Goal: Task Accomplishment & Management: Manage account settings

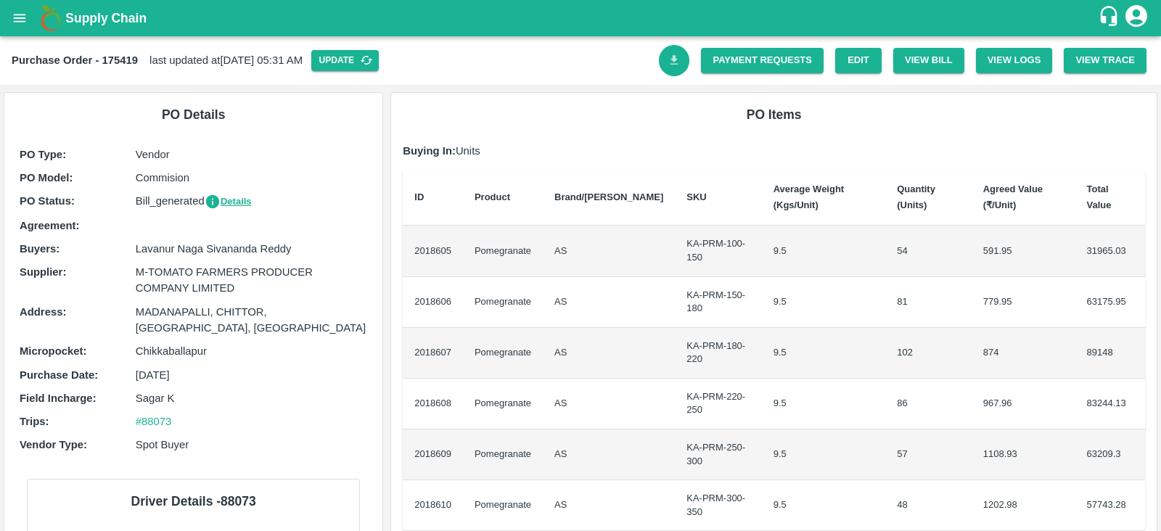
click at [660, 68] on link "Download Bill" at bounding box center [674, 60] width 31 height 31
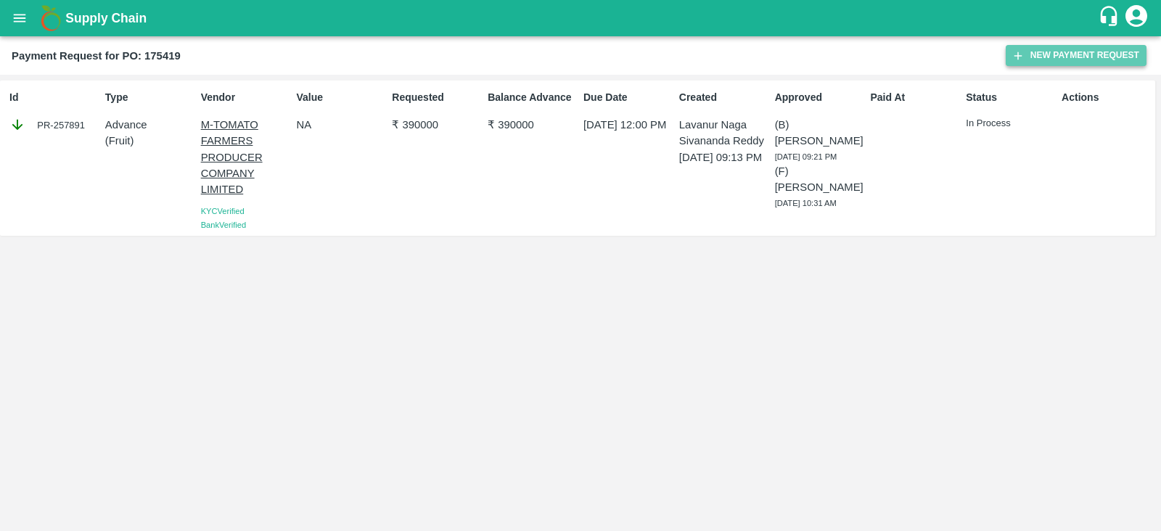
click at [1024, 60] on icon "button" at bounding box center [1018, 55] width 13 height 13
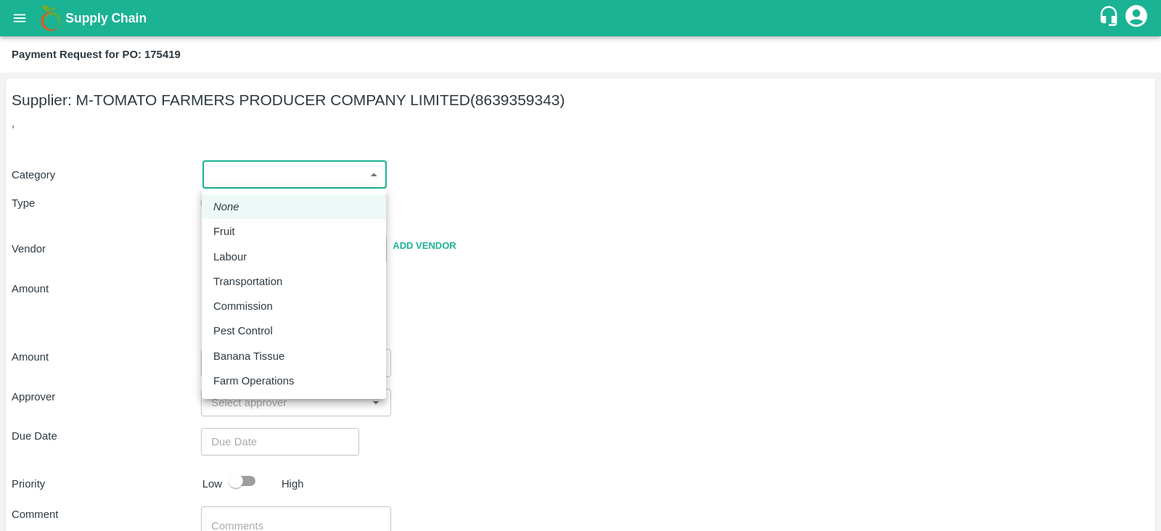
click at [343, 180] on body "Supply Chain Payment Request for PO: 175419 Supplier: M-TOMATO FARMERS PRODUCER…" at bounding box center [580, 265] width 1161 height 531
click at [321, 229] on div "Fruit" at bounding box center [293, 232] width 161 height 16
type input "1"
type input "M-TOMATO FARMERS PRODUCER COMPANY LIMITED - 8639359343(Supplier)"
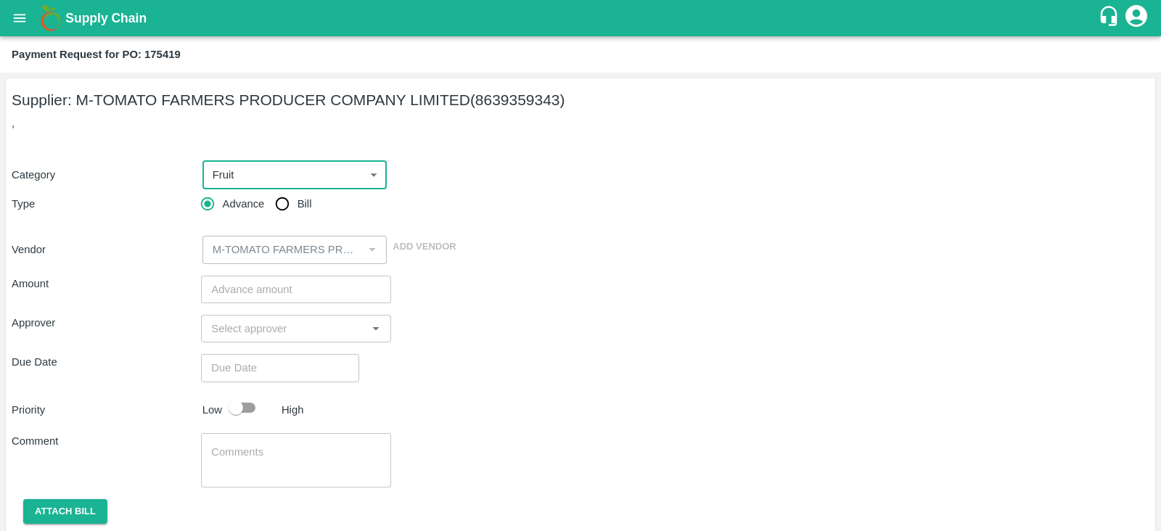
scroll to position [47, 0]
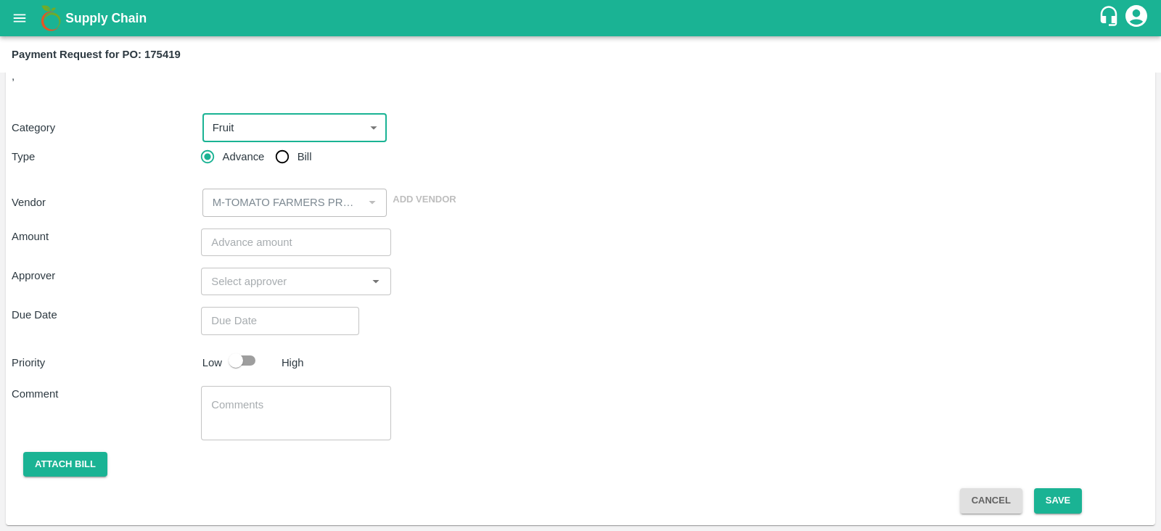
click at [287, 156] on input "Bill" at bounding box center [282, 156] width 29 height 29
radio input "true"
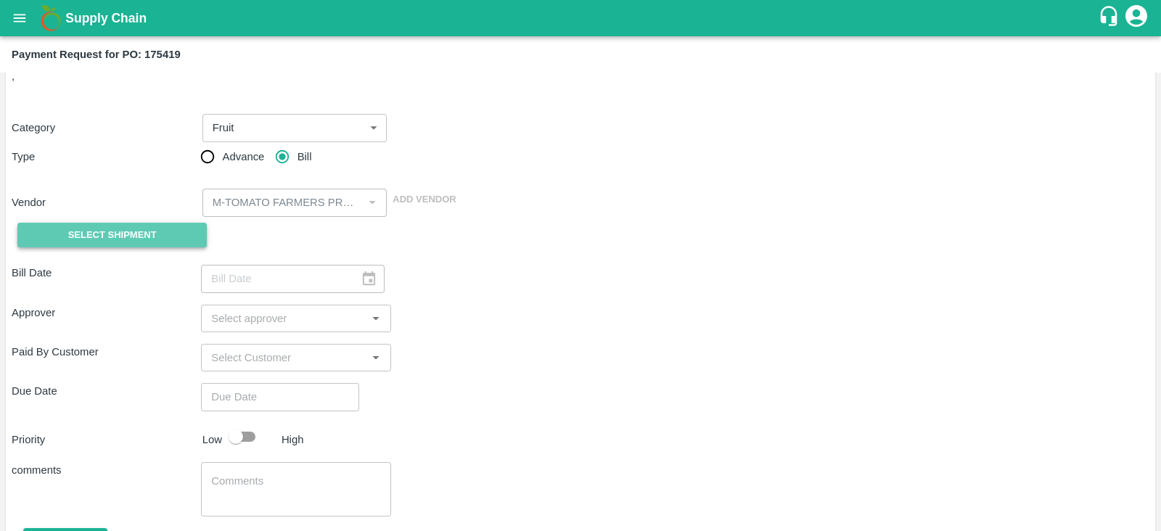
click at [138, 228] on span "Select Shipment" at bounding box center [112, 235] width 89 height 17
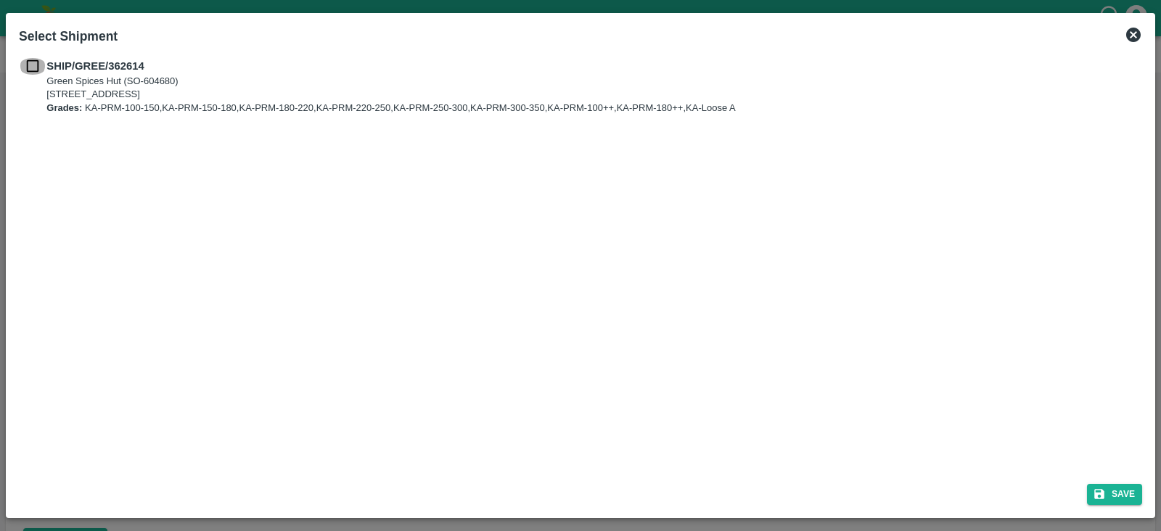
click at [35, 66] on input "checkbox" at bounding box center [33, 66] width 28 height 16
checkbox input "true"
click at [1106, 497] on button "Save" at bounding box center [1114, 494] width 55 height 21
type input "12/09/2025"
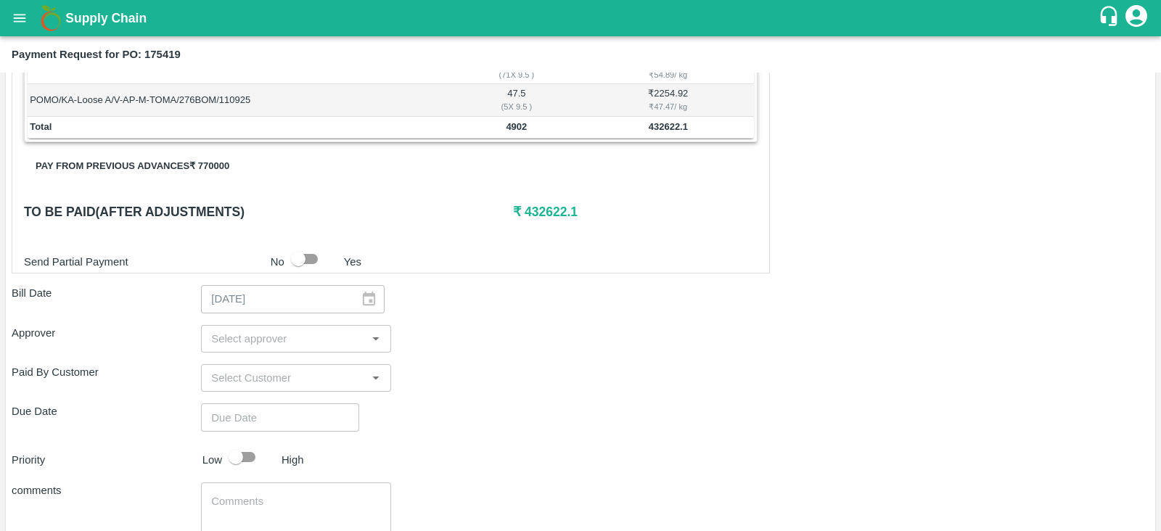
scroll to position [526, 0]
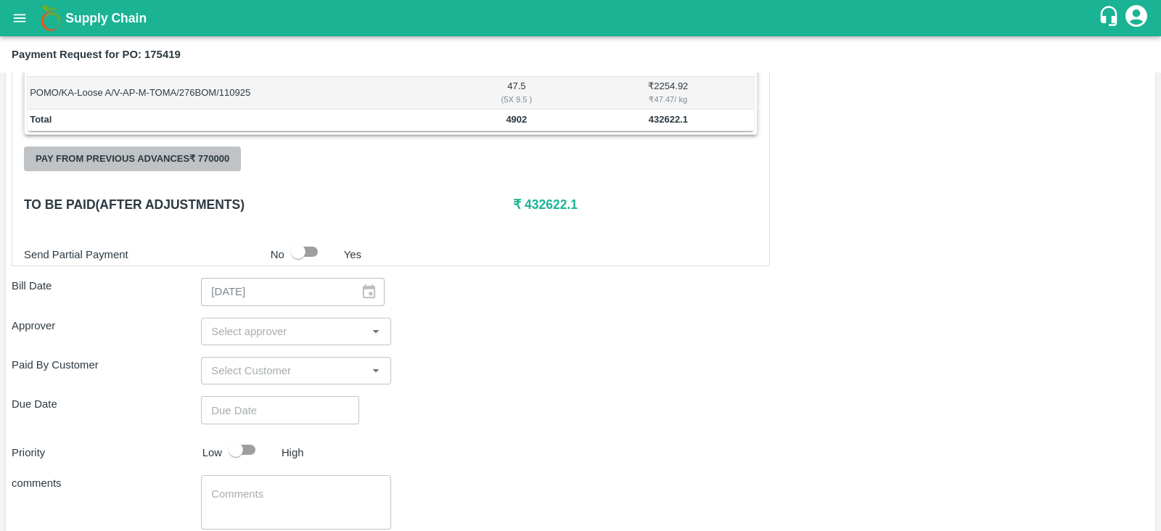
click at [183, 163] on button "Pay from previous advances ₹ 770000" at bounding box center [132, 159] width 217 height 25
click at [150, 154] on button "Pay from previous advances ₹ 770000" at bounding box center [132, 159] width 217 height 25
click at [195, 167] on button "Pay from previous advances ₹ 770000" at bounding box center [132, 159] width 217 height 25
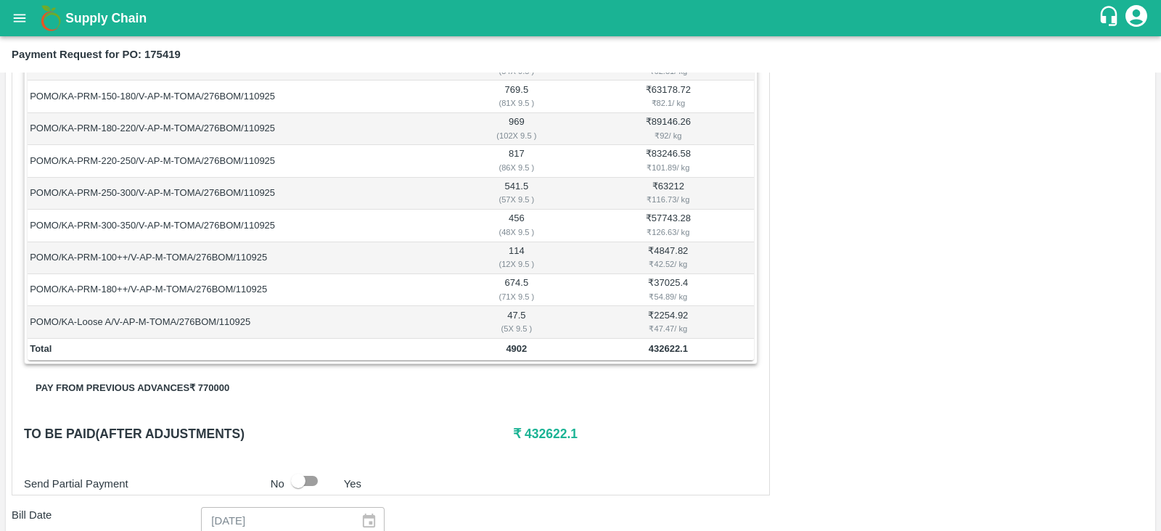
scroll to position [290, 0]
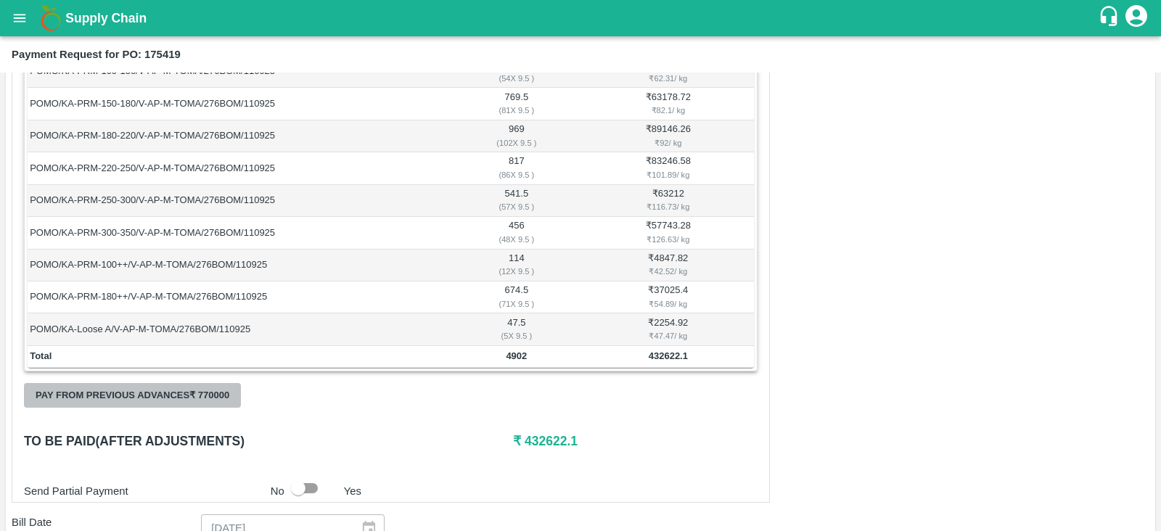
click at [225, 393] on button "Pay from previous advances ₹ 770000" at bounding box center [132, 395] width 217 height 25
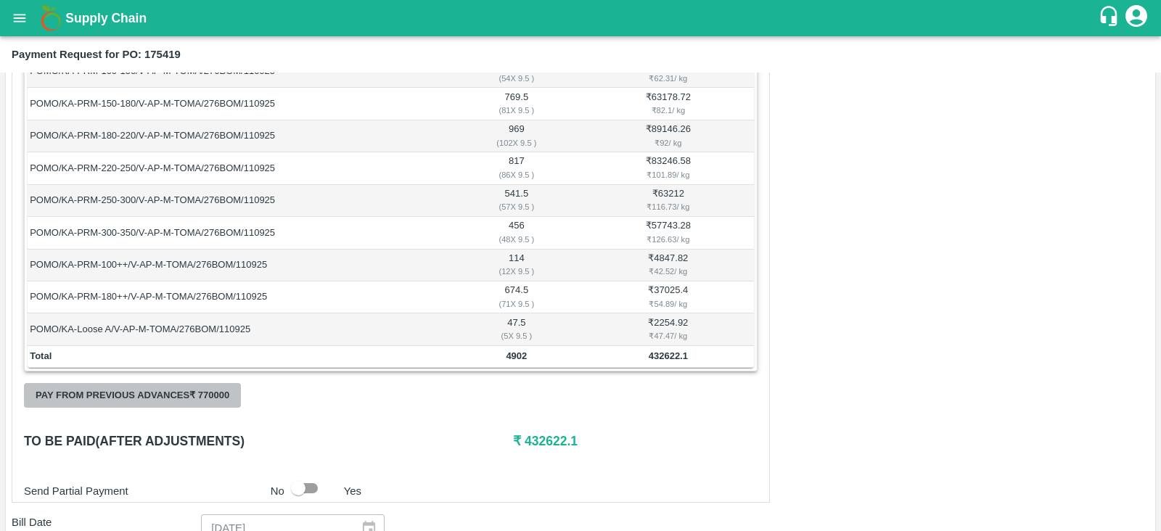
click at [225, 393] on button "Pay from previous advances ₹ 770000" at bounding box center [132, 395] width 217 height 25
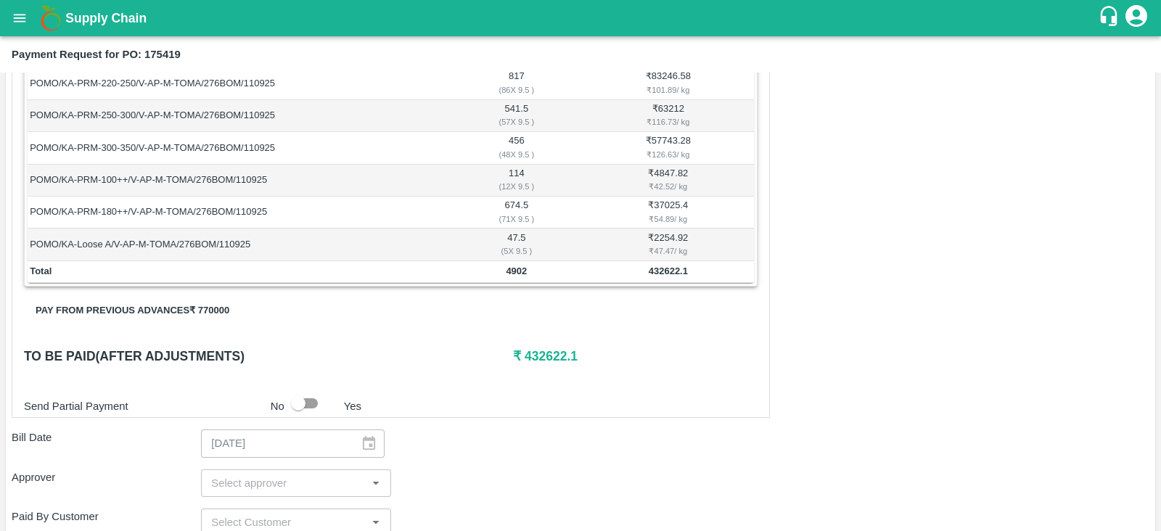
scroll to position [377, 0]
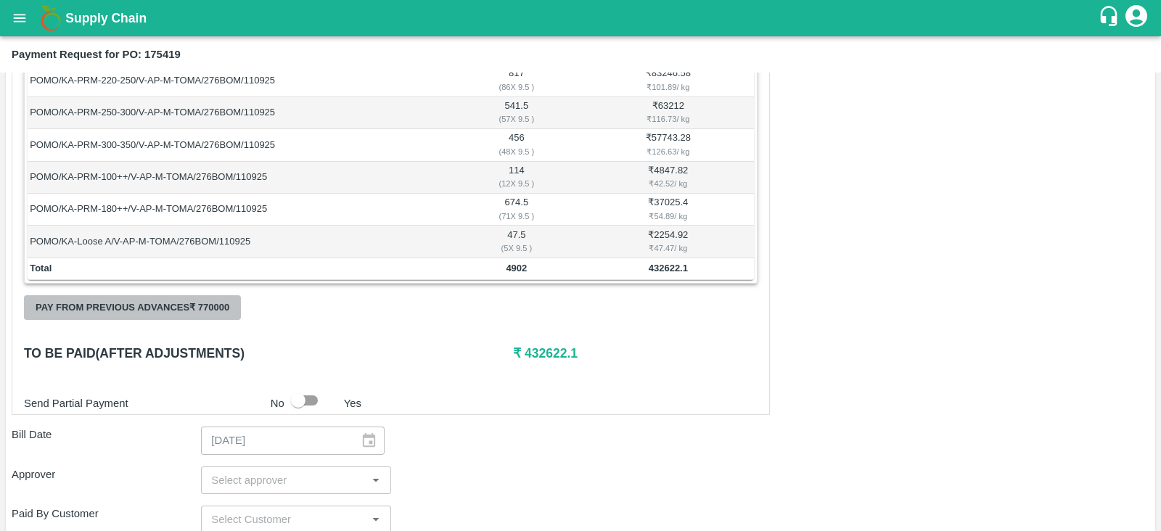
click at [120, 300] on button "Pay from previous advances ₹ 770000" at bounding box center [132, 307] width 217 height 25
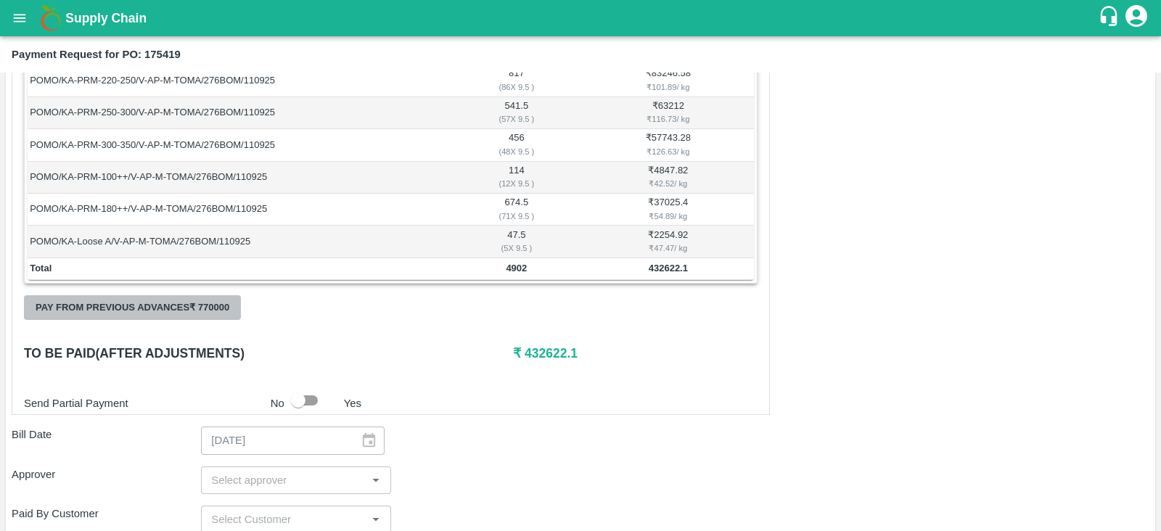
click at [120, 300] on button "Pay from previous advances ₹ 770000" at bounding box center [132, 307] width 217 height 25
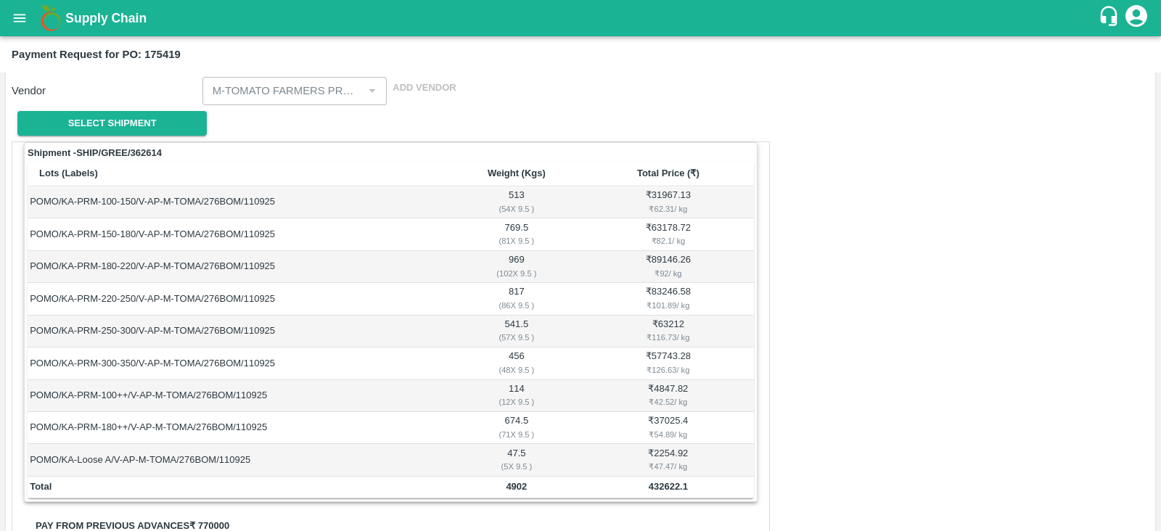
scroll to position [251, 0]
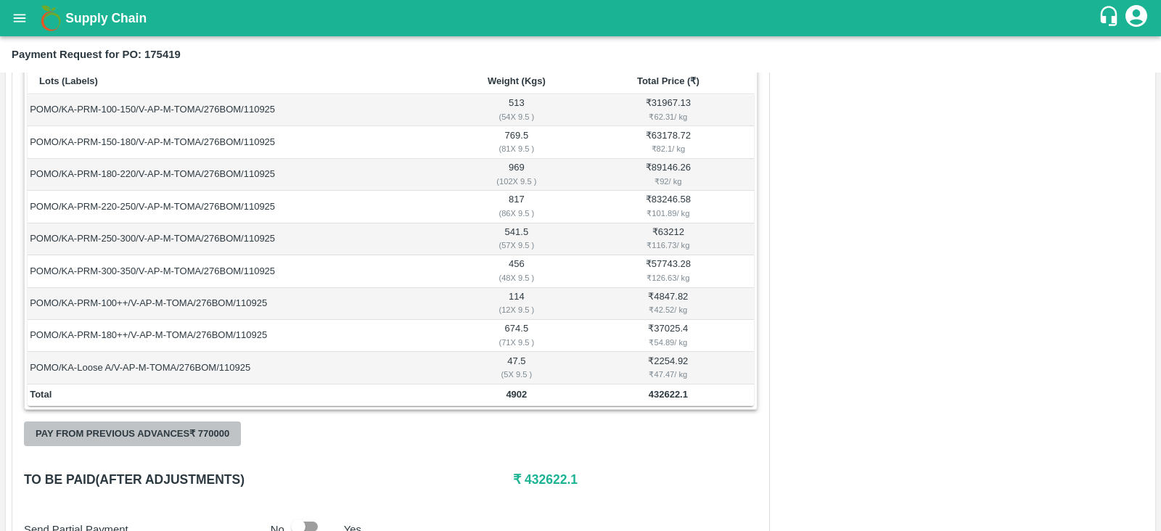
click at [149, 433] on button "Pay from previous advances ₹ 770000" at bounding box center [132, 434] width 217 height 25
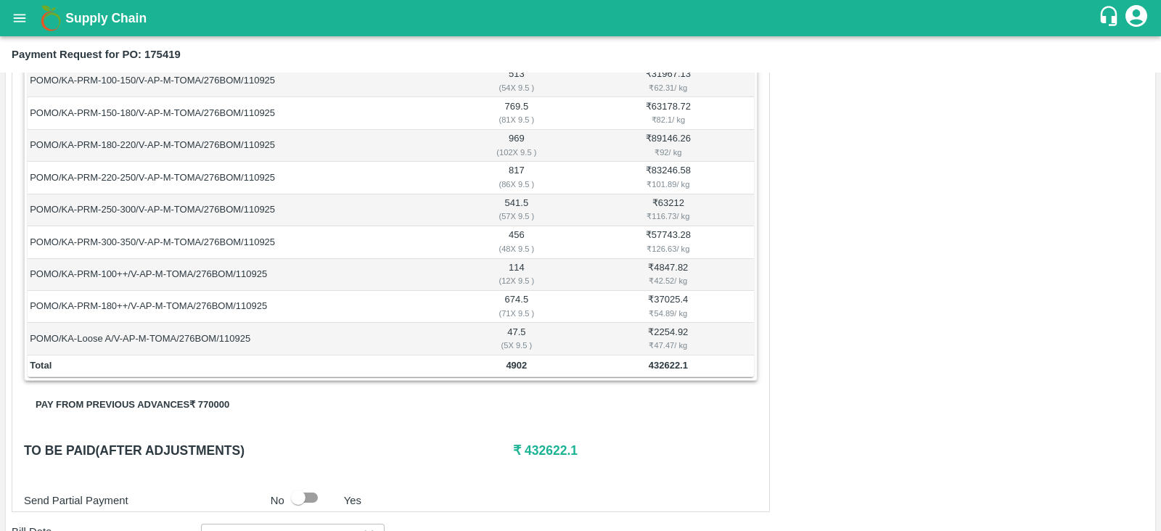
scroll to position [277, 0]
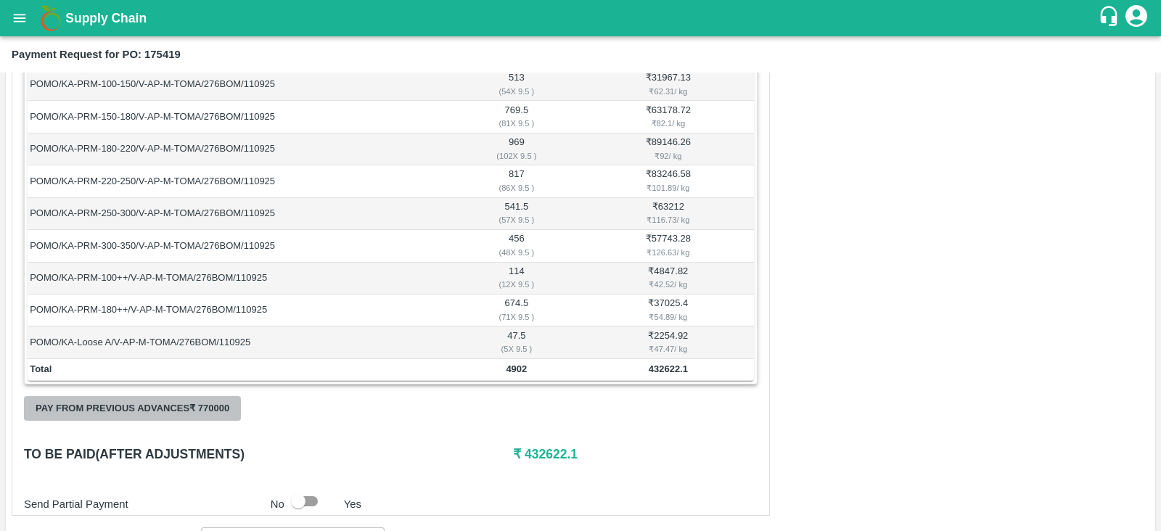
click at [153, 412] on button "Pay from previous advances ₹ 770000" at bounding box center [132, 408] width 217 height 25
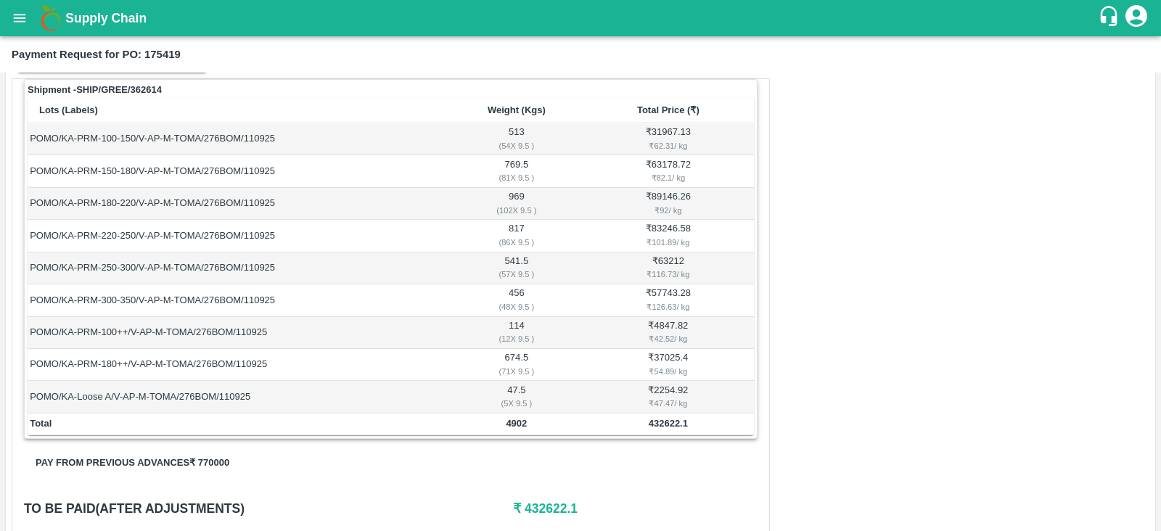
scroll to position [221, 0]
click at [165, 462] on button "Pay from previous advances ₹ 770000" at bounding box center [132, 463] width 217 height 25
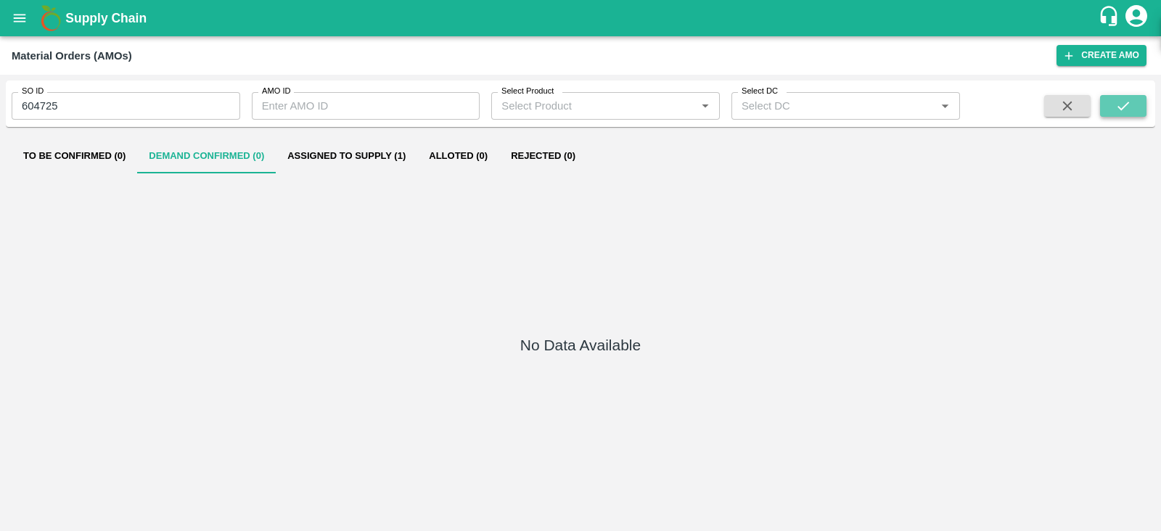
click at [1110, 107] on button "submit" at bounding box center [1123, 106] width 46 height 22
click at [25, 15] on icon "open drawer" at bounding box center [20, 18] width 16 height 16
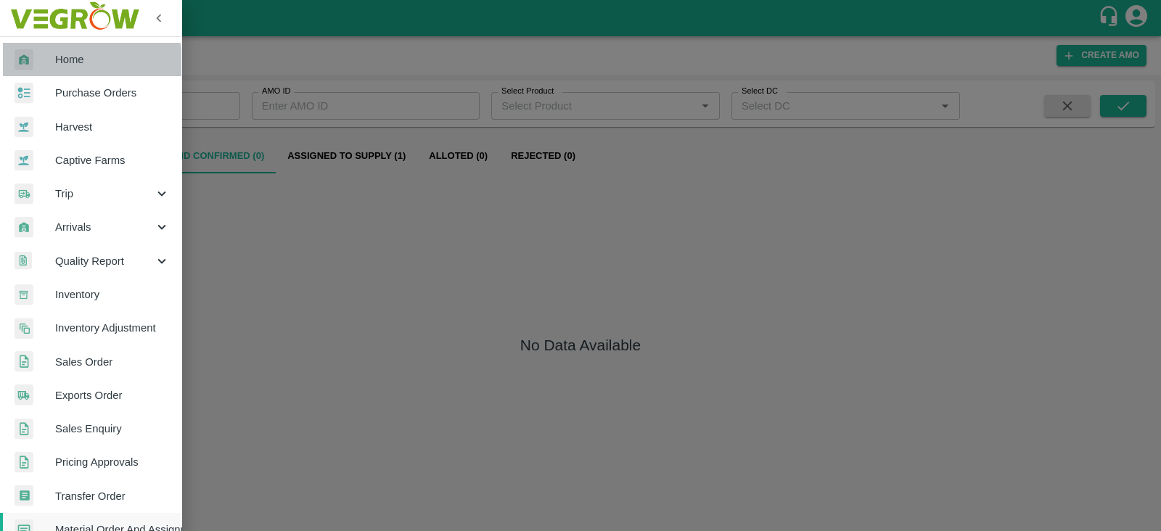
click at [54, 67] on div at bounding box center [35, 59] width 41 height 21
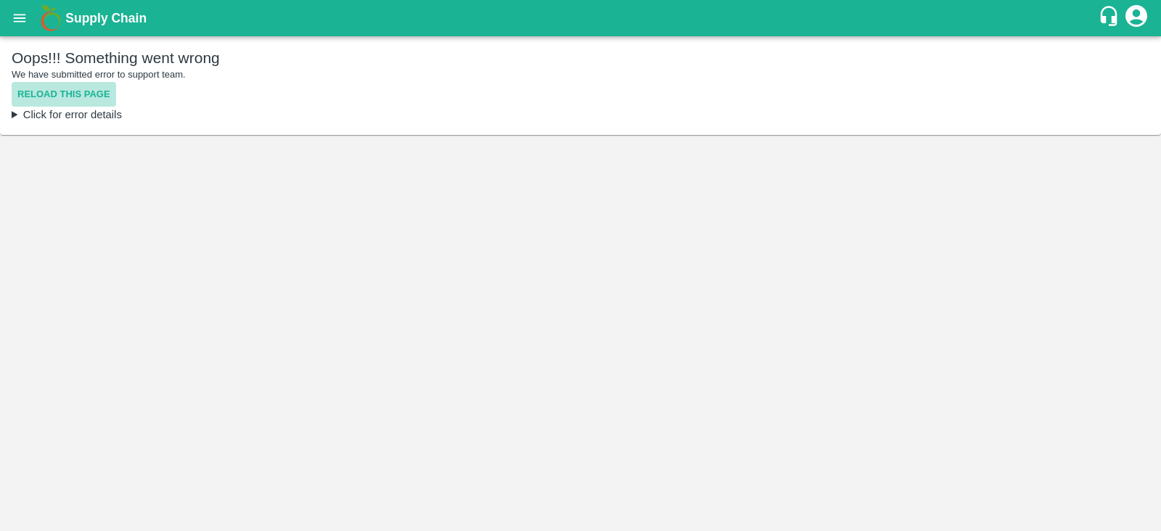
click at [82, 91] on button "Reload this page" at bounding box center [64, 94] width 105 height 25
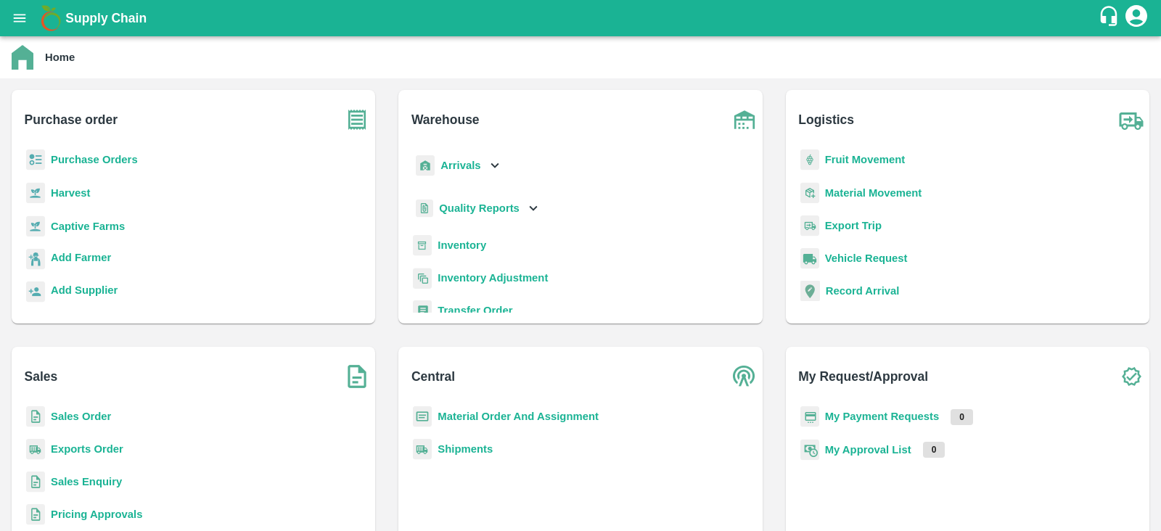
click at [891, 411] on b "My Payment Requests" at bounding box center [882, 417] width 115 height 12
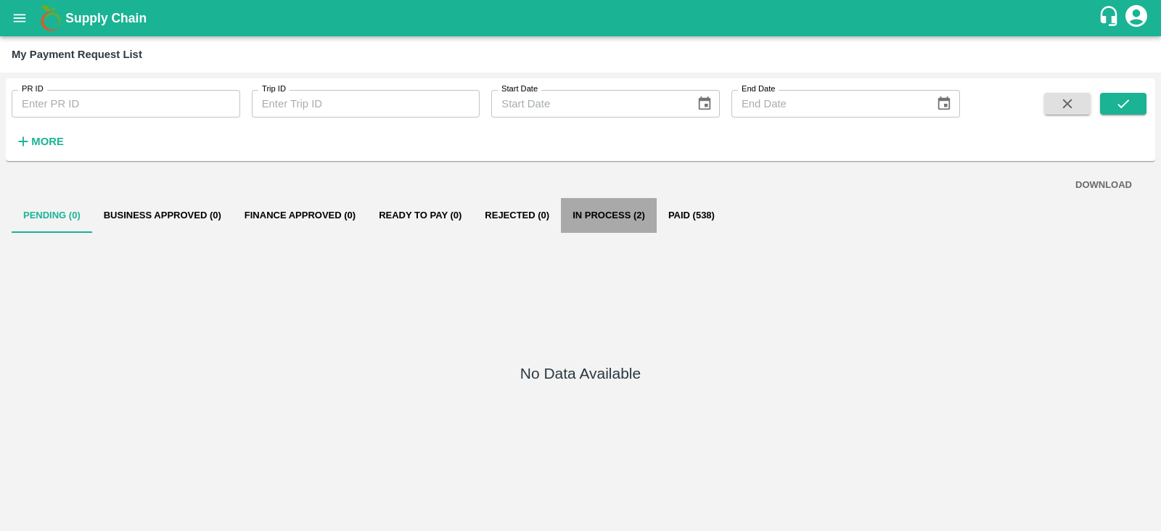
click at [621, 219] on button "In Process (2)" at bounding box center [609, 215] width 96 height 35
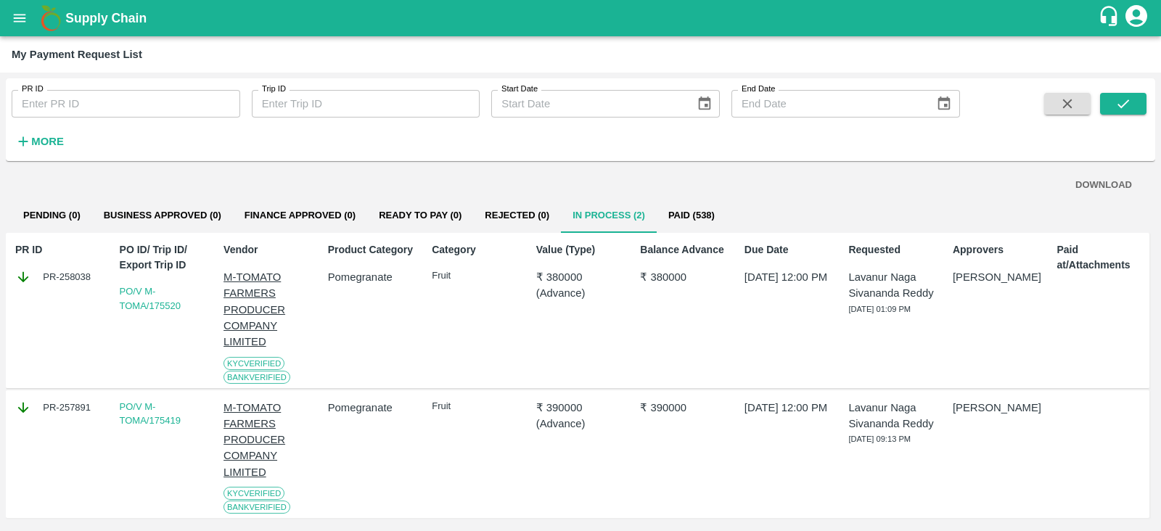
scroll to position [7, 0]
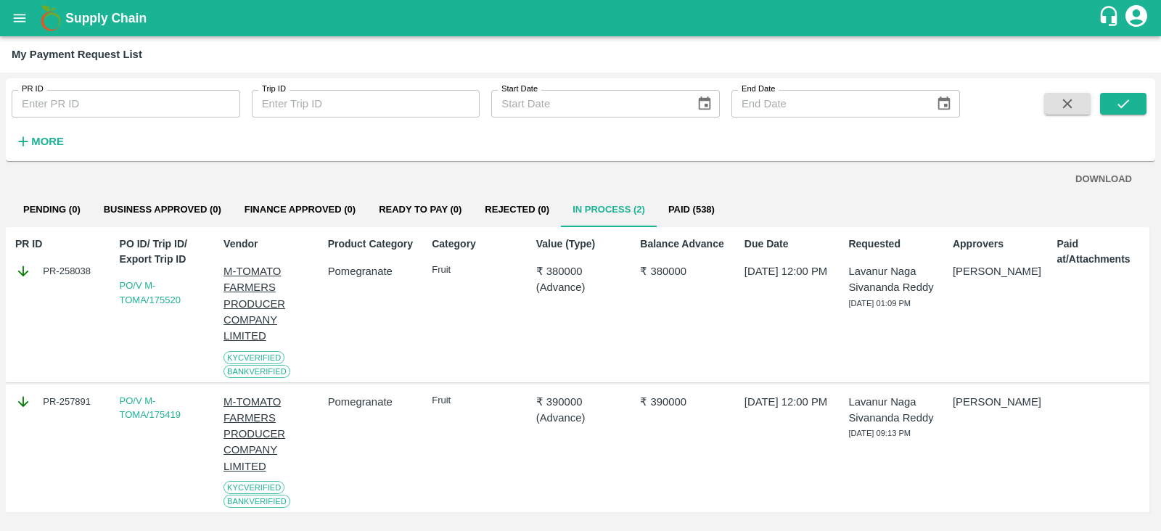
click at [796, 199] on div "Pending (0) Business Approved (0) Finance Approved (0) Ready To Pay (0) Rejecte…" at bounding box center [581, 209] width 1138 height 35
